Goal: Information Seeking & Learning: Learn about a topic

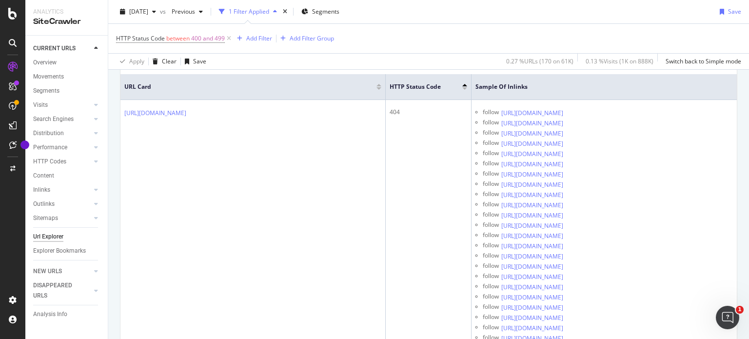
scroll to position [215, 0]
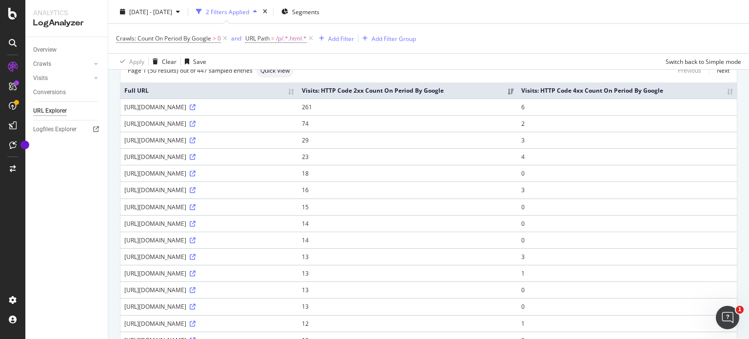
scroll to position [73, 0]
click at [640, 94] on th "Visits: HTTP Code 4xx Count On Period By Google" at bounding box center [626, 92] width 219 height 16
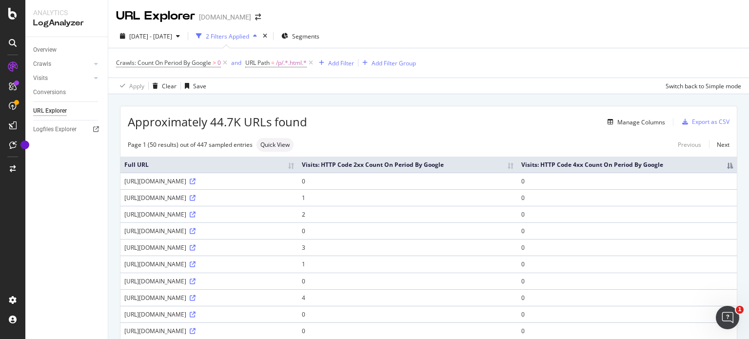
click at [668, 171] on th "Visits: HTTP Code 4xx Count On Period By Google" at bounding box center [626, 165] width 219 height 16
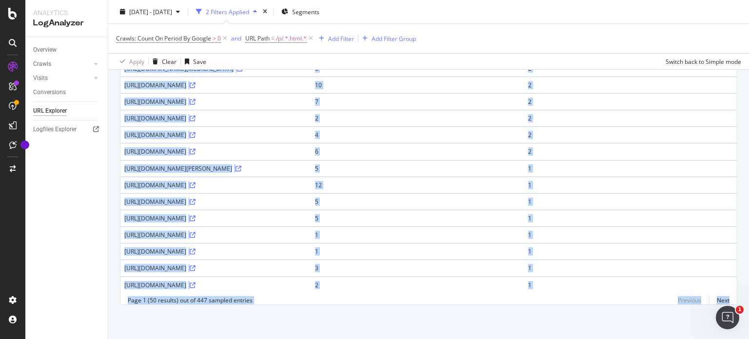
scroll to position [780, 0]
drag, startPoint x: 748, startPoint y: 90, endPoint x: 748, endPoint y: 315, distance: 225.3
click at [748, 315] on div "URL Explorer Sephora.fr 2025 Sep. 7th - Sep. 8th 2 Filters Applied Segments Cra…" at bounding box center [428, 169] width 641 height 339
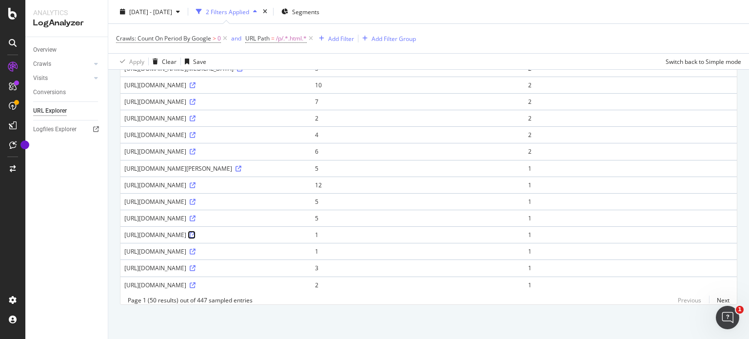
click at [190, 232] on icon at bounding box center [193, 235] width 6 height 6
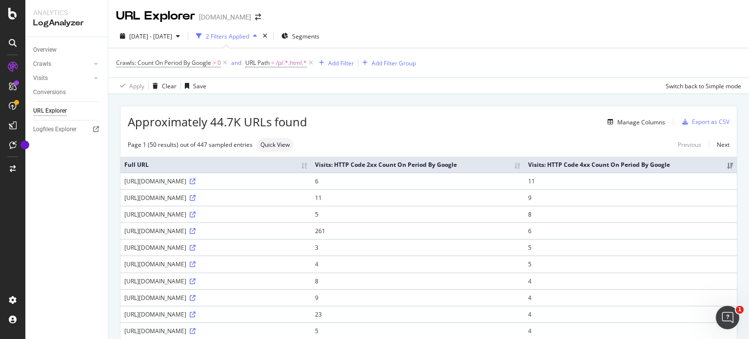
scroll to position [0, 0]
click at [196, 184] on icon at bounding box center [193, 181] width 6 height 6
click at [341, 64] on div "Add Filter" at bounding box center [341, 63] width 26 height 8
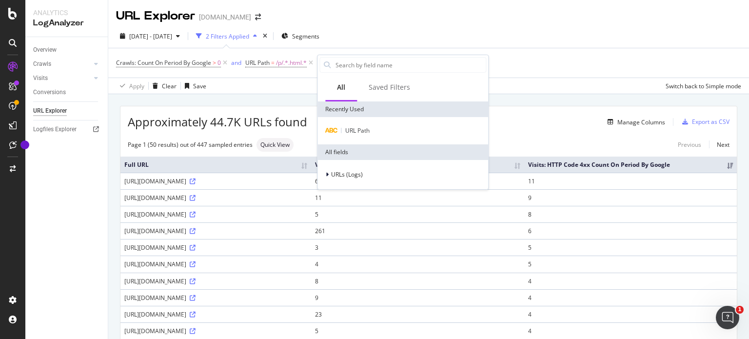
click at [400, 39] on div "2025 Sep. 7th - Sep. 8th 2 Filters Applied Segments" at bounding box center [428, 38] width 641 height 20
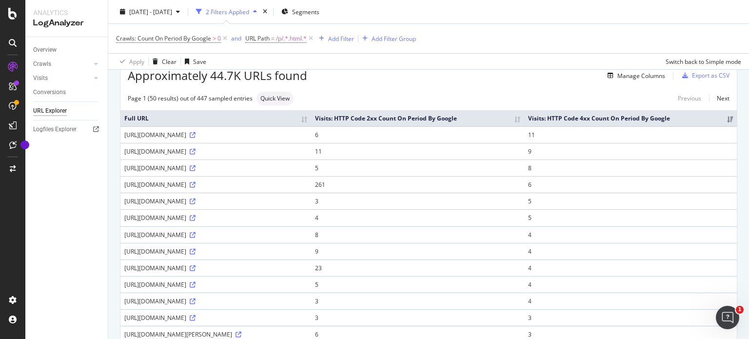
scroll to position [43, 0]
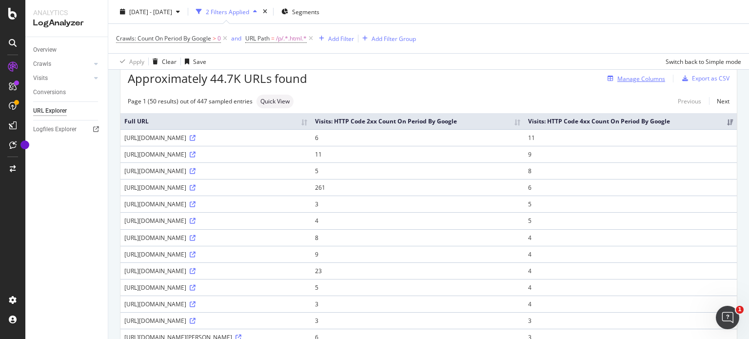
click at [630, 75] on div "Manage Columns" at bounding box center [641, 79] width 48 height 8
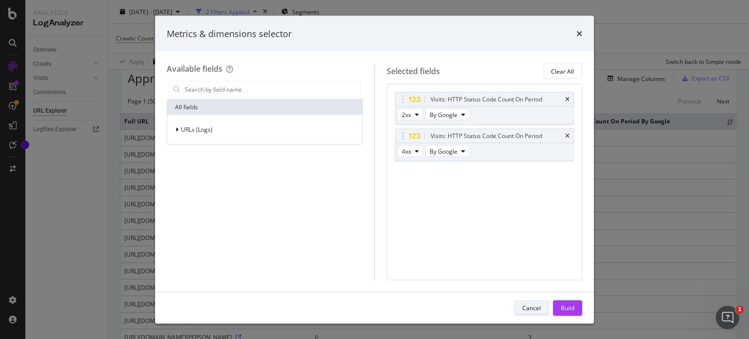
click at [526, 306] on div "Cancel" at bounding box center [531, 307] width 19 height 8
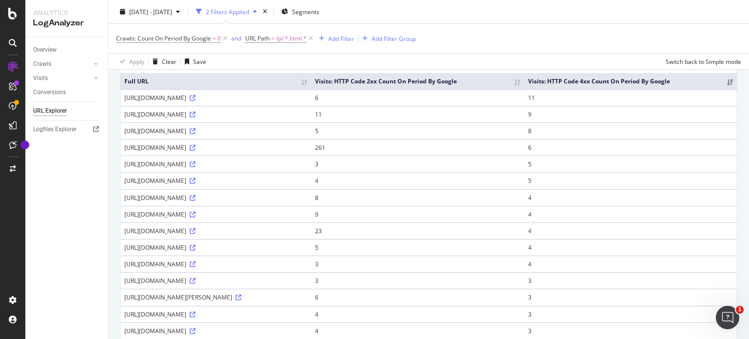
scroll to position [0, 0]
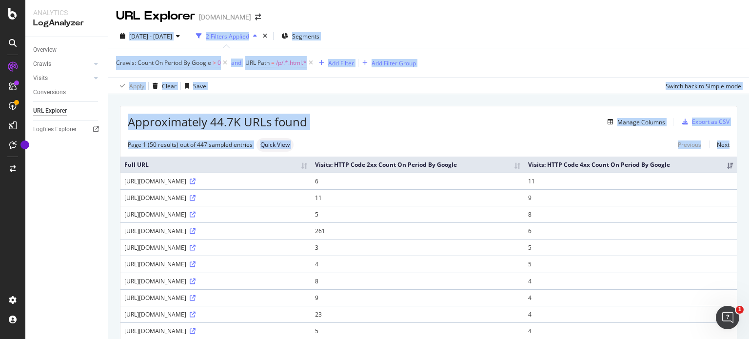
drag, startPoint x: 748, startPoint y: 106, endPoint x: 744, endPoint y: 23, distance: 82.5
click at [744, 23] on div "URL Explorer Sephora.fr 2025 Sep. 7th - Sep. 8th 2 Filters Applied Segments Cra…" at bounding box center [428, 169] width 641 height 339
click at [478, 52] on div "Crawls: Count On Period By Google > 0 and URL Path = /p/.*.html.* Add Filter Ad…" at bounding box center [428, 62] width 625 height 29
